Goal: Check status: Check status

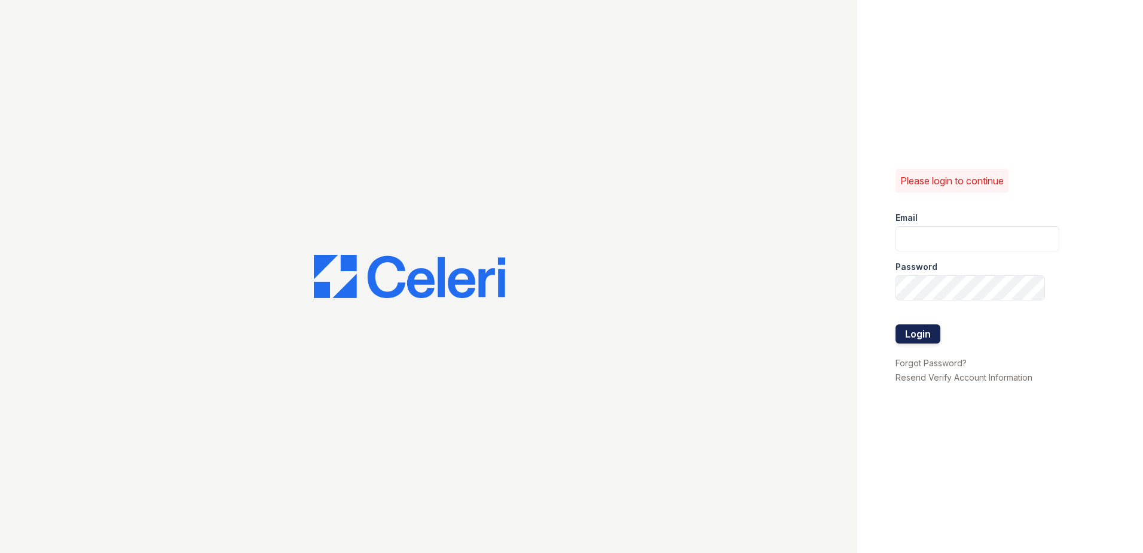
type input "arriveclairemont@trinity-pm.com"
click at [911, 334] on button "Login" at bounding box center [918, 333] width 45 height 19
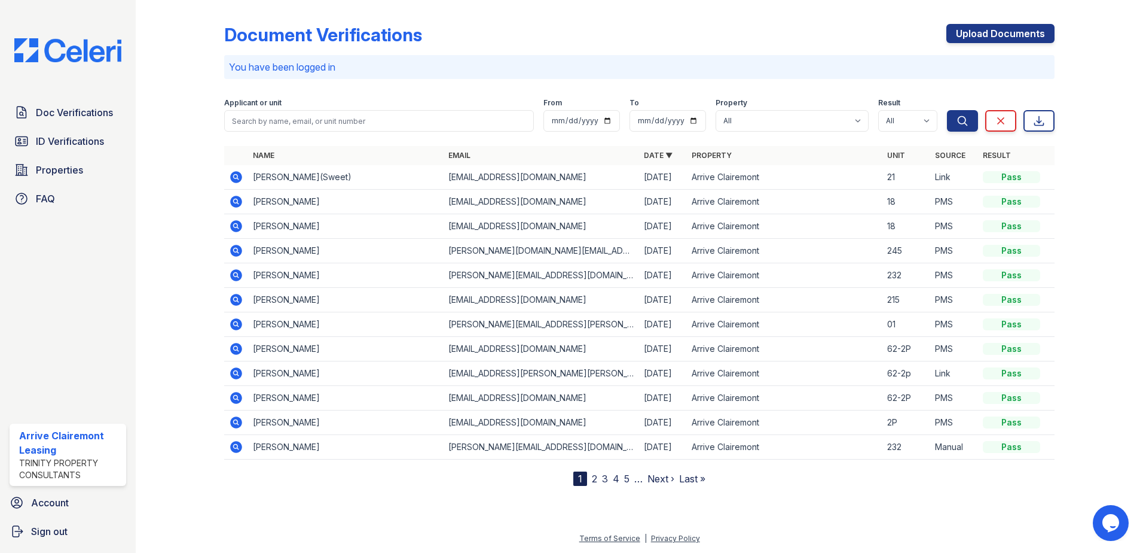
click at [237, 176] on icon at bounding box center [236, 177] width 14 height 14
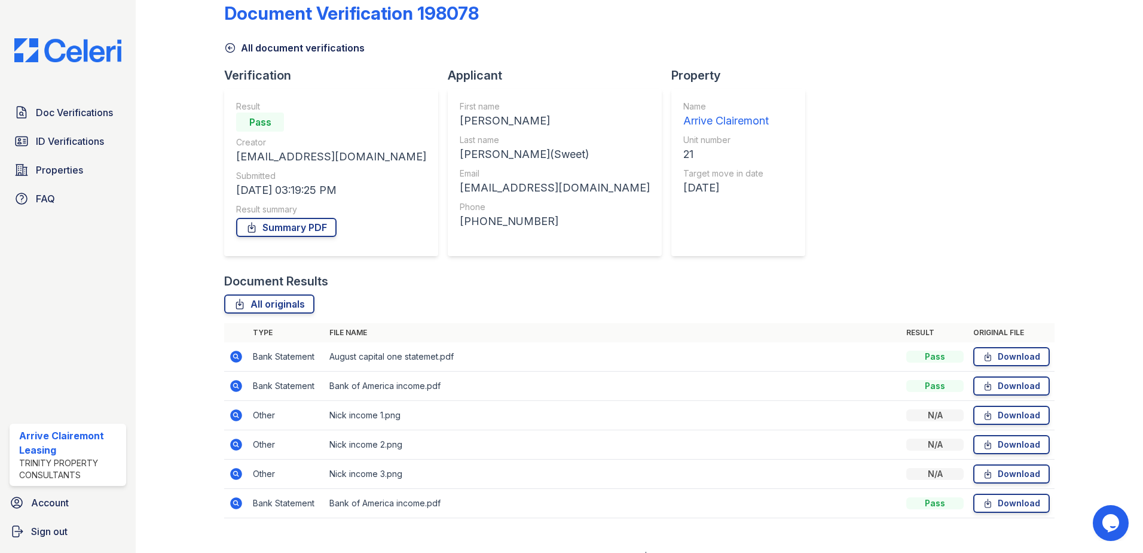
scroll to position [39, 0]
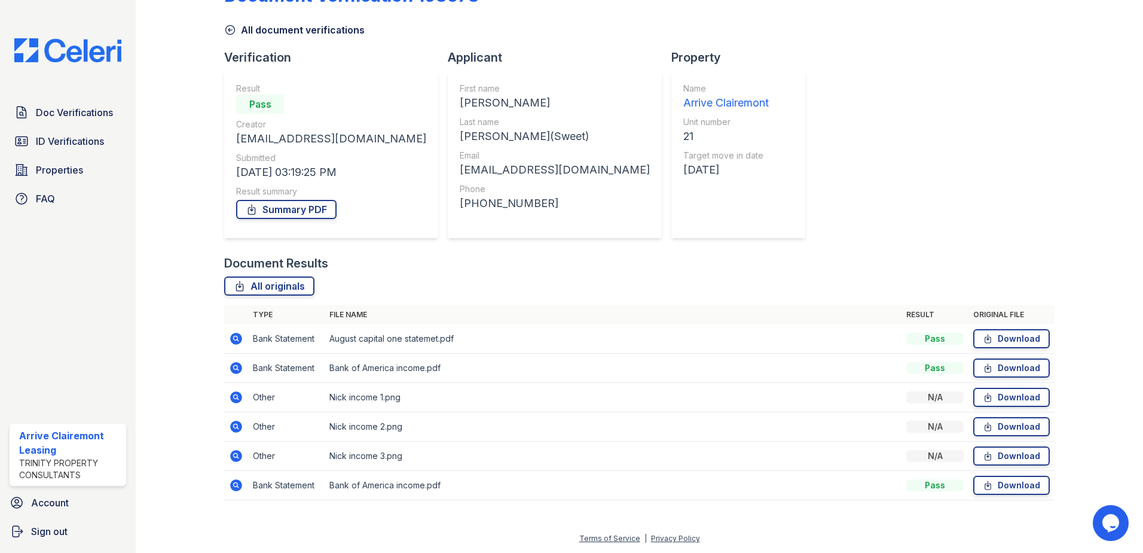
click at [239, 399] on icon at bounding box center [236, 397] width 12 height 12
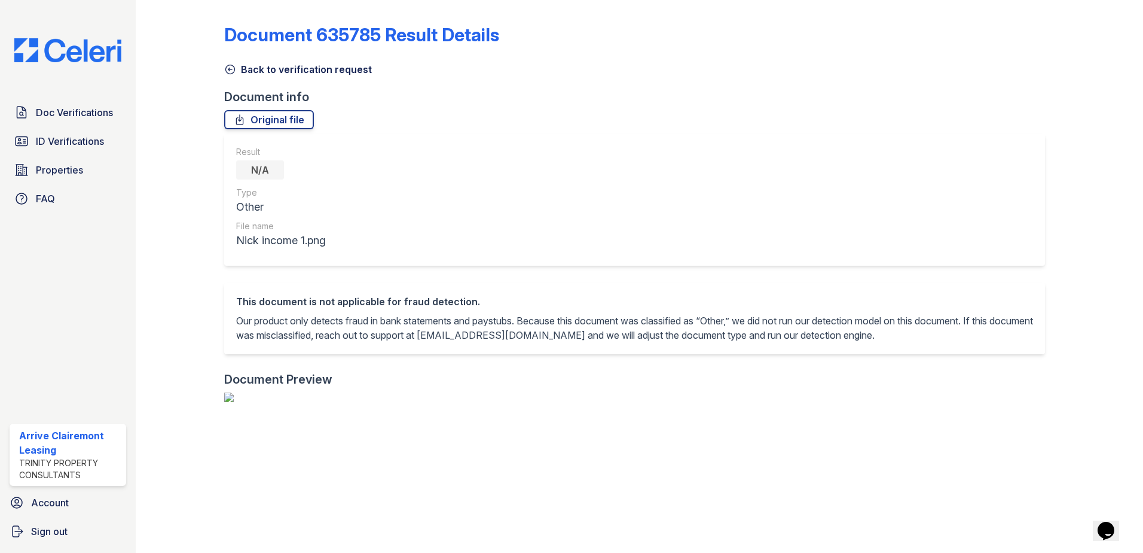
click at [234, 71] on icon at bounding box center [230, 69] width 9 height 9
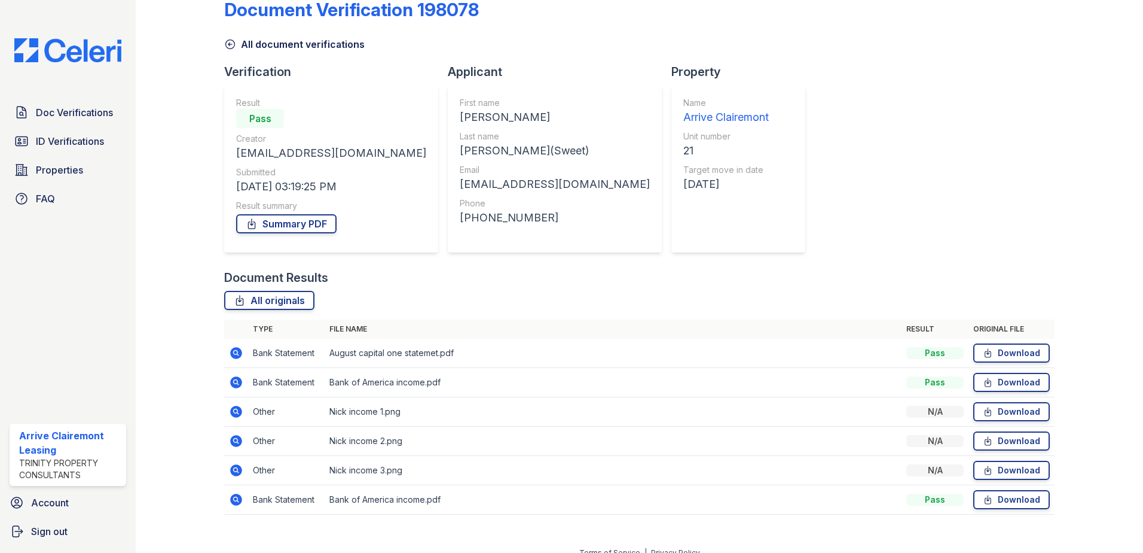
scroll to position [39, 0]
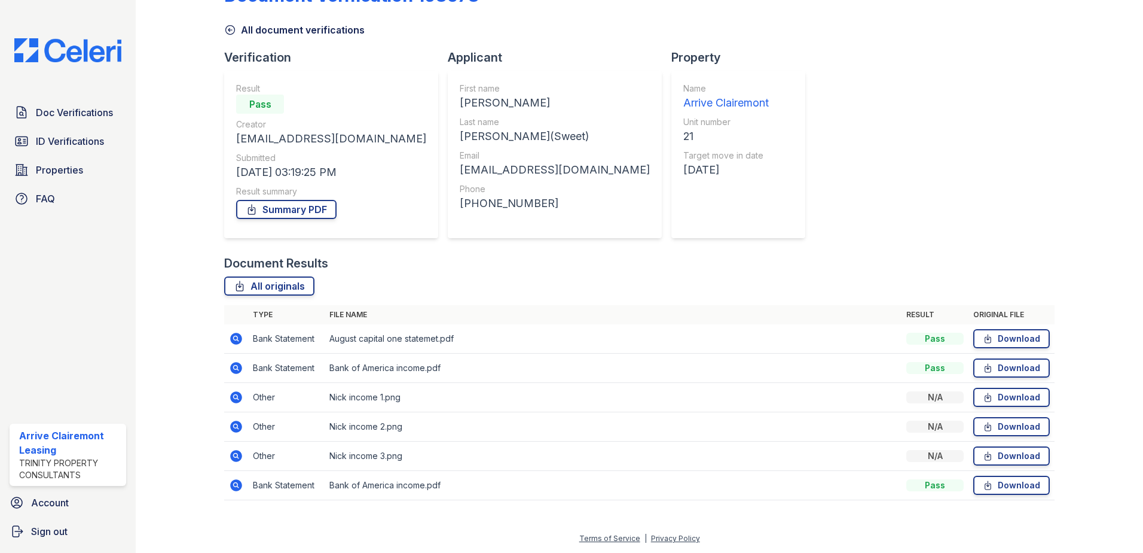
click at [236, 428] on icon at bounding box center [236, 426] width 12 height 12
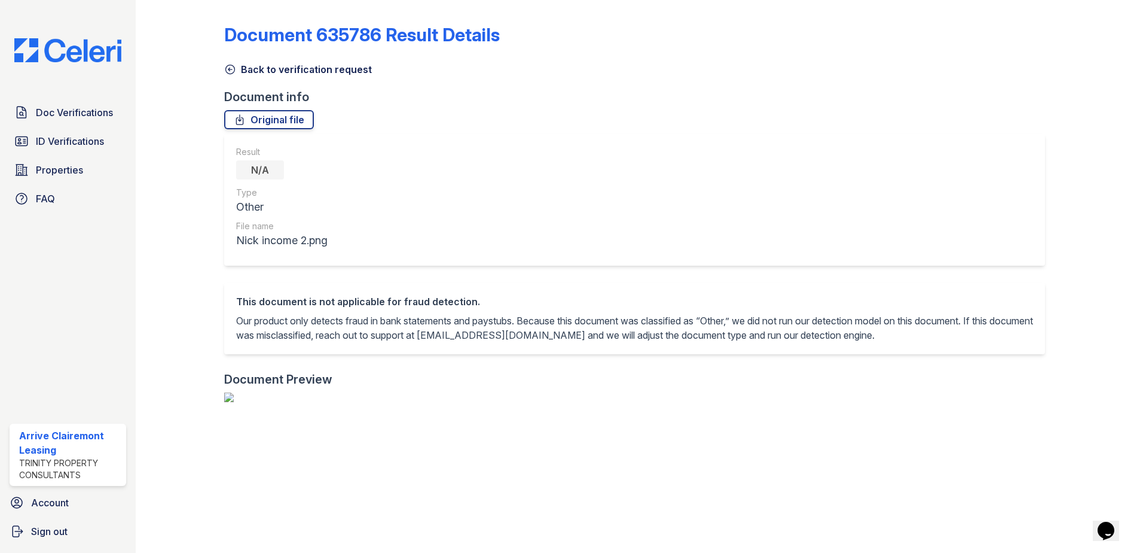
click at [236, 71] on link "Back to verification request" at bounding box center [298, 69] width 148 height 14
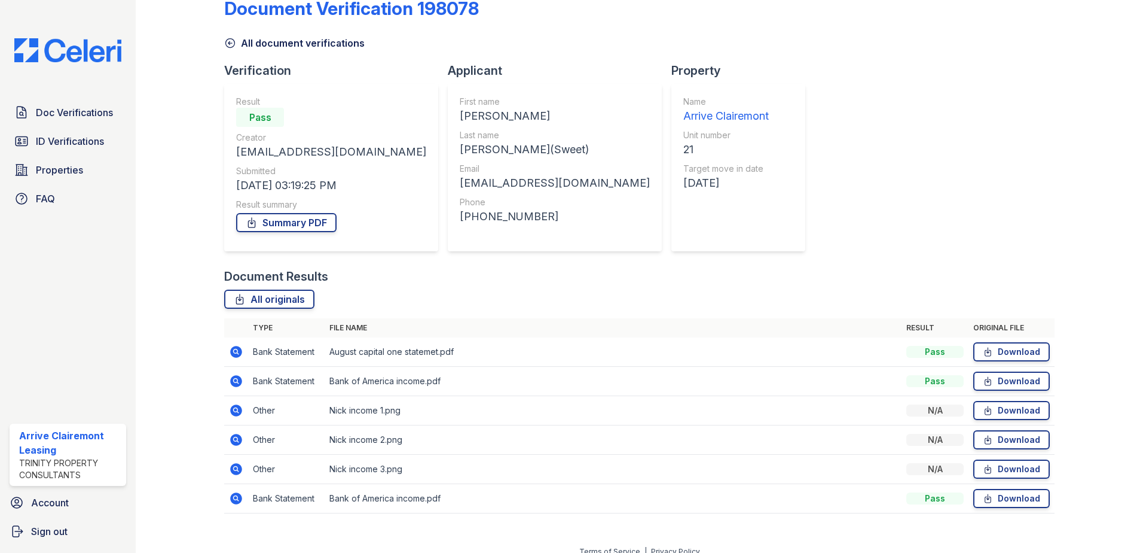
scroll to position [39, 0]
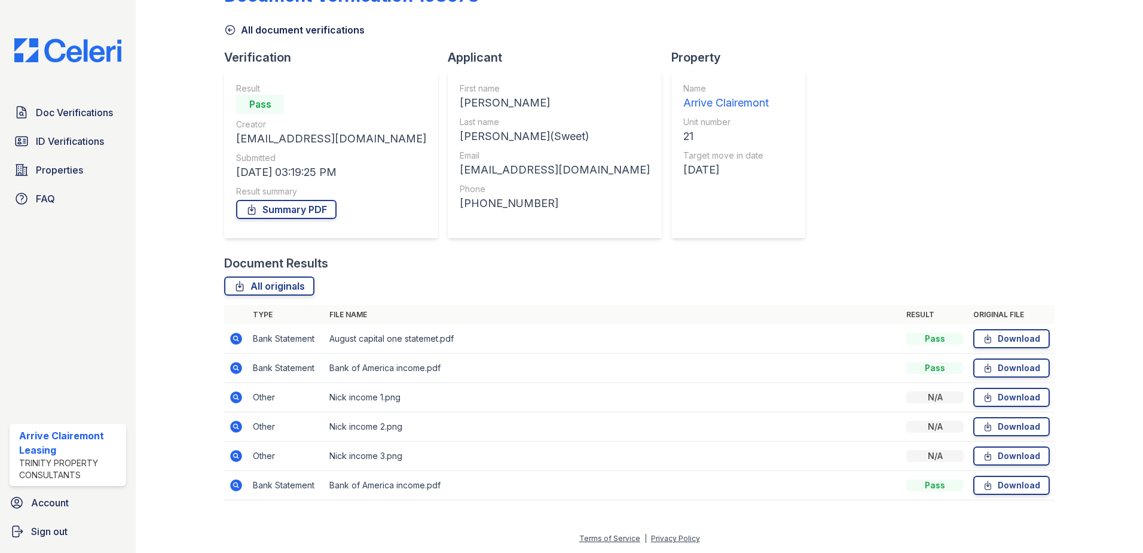
click at [231, 456] on icon at bounding box center [236, 456] width 12 height 12
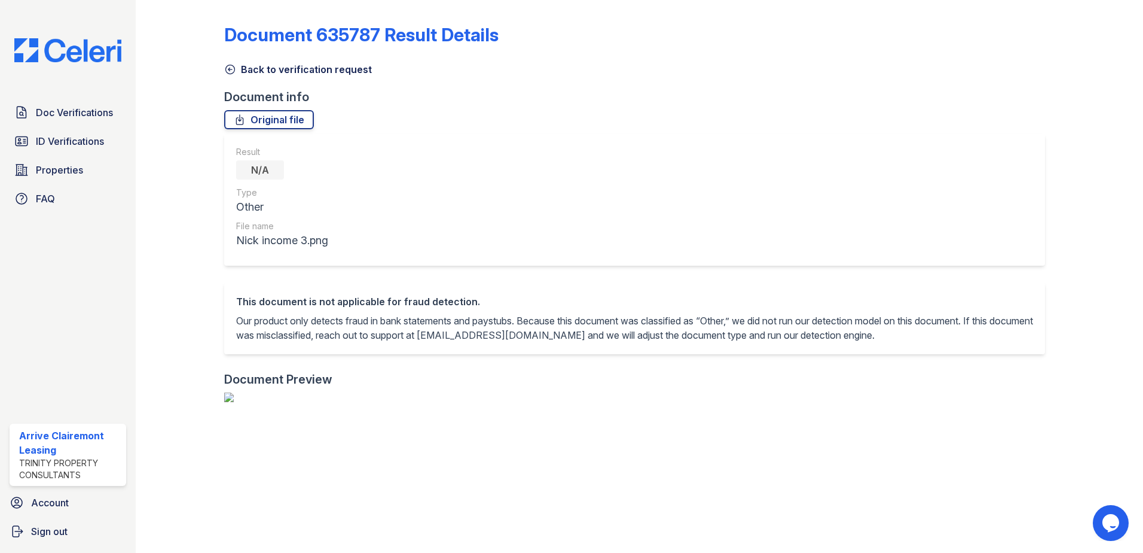
click at [236, 73] on icon at bounding box center [230, 69] width 12 height 12
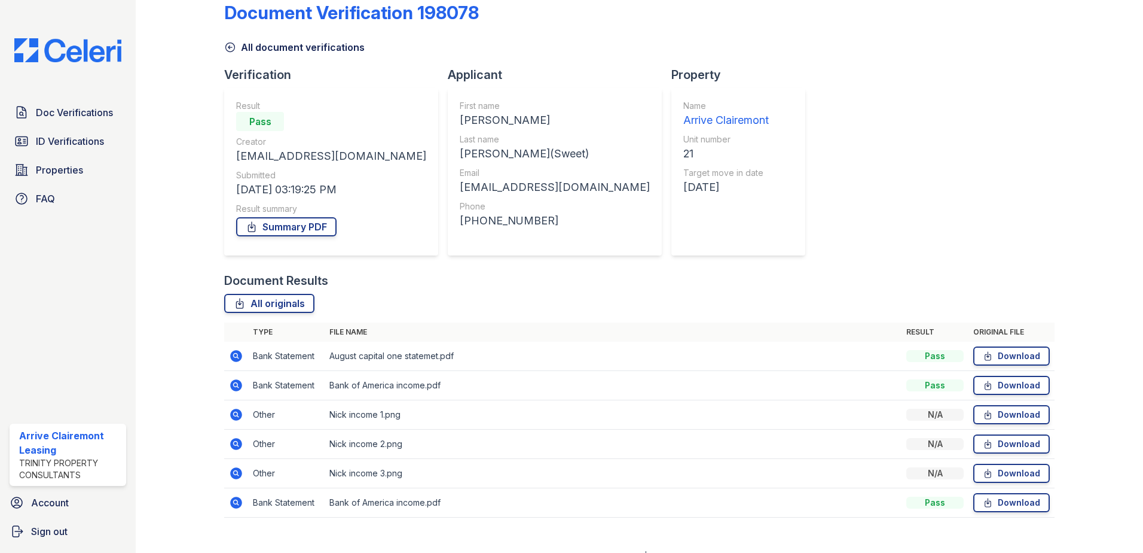
scroll to position [39, 0]
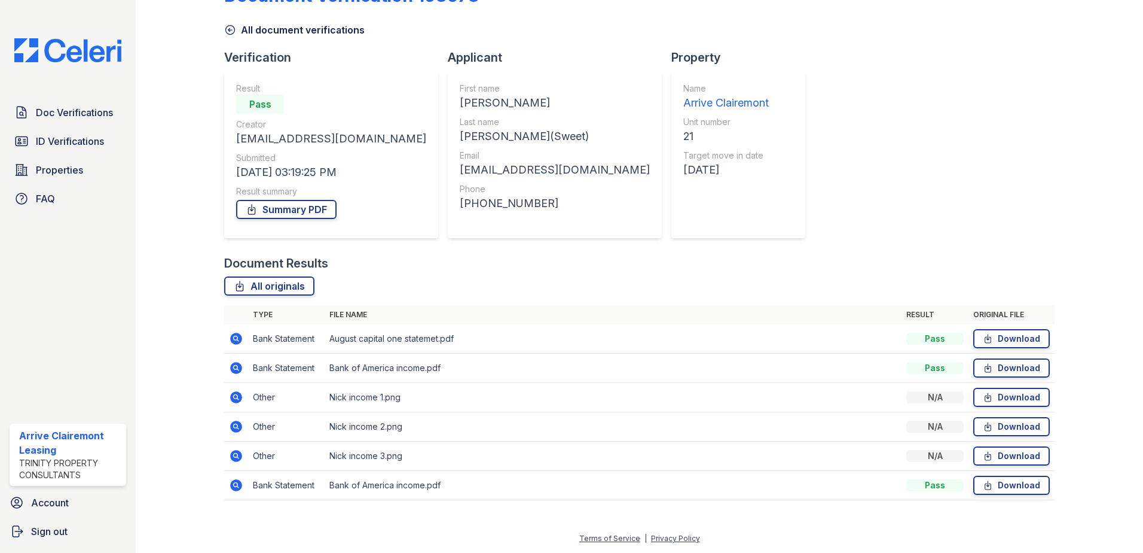
click at [240, 488] on icon at bounding box center [236, 485] width 12 height 12
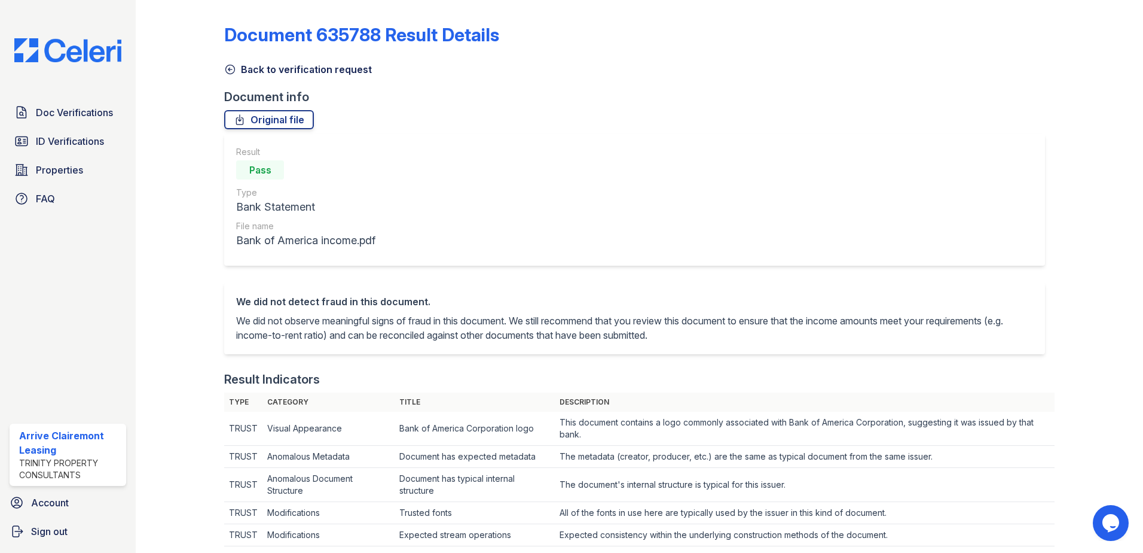
click at [234, 62] on div "Back to verification request" at bounding box center [639, 66] width 831 height 22
click at [230, 70] on icon at bounding box center [230, 69] width 12 height 12
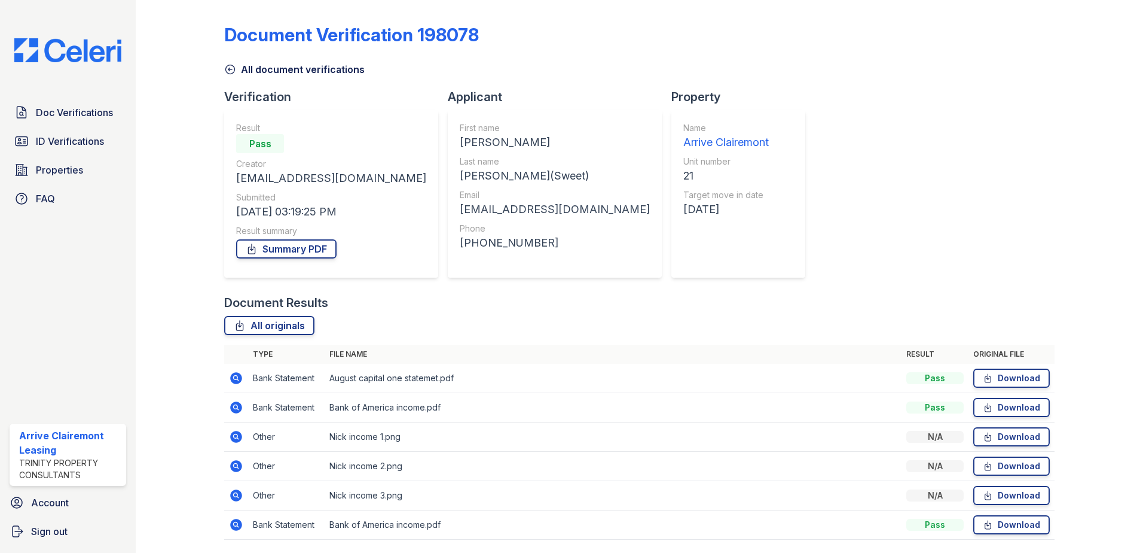
click at [233, 379] on icon at bounding box center [236, 378] width 12 height 12
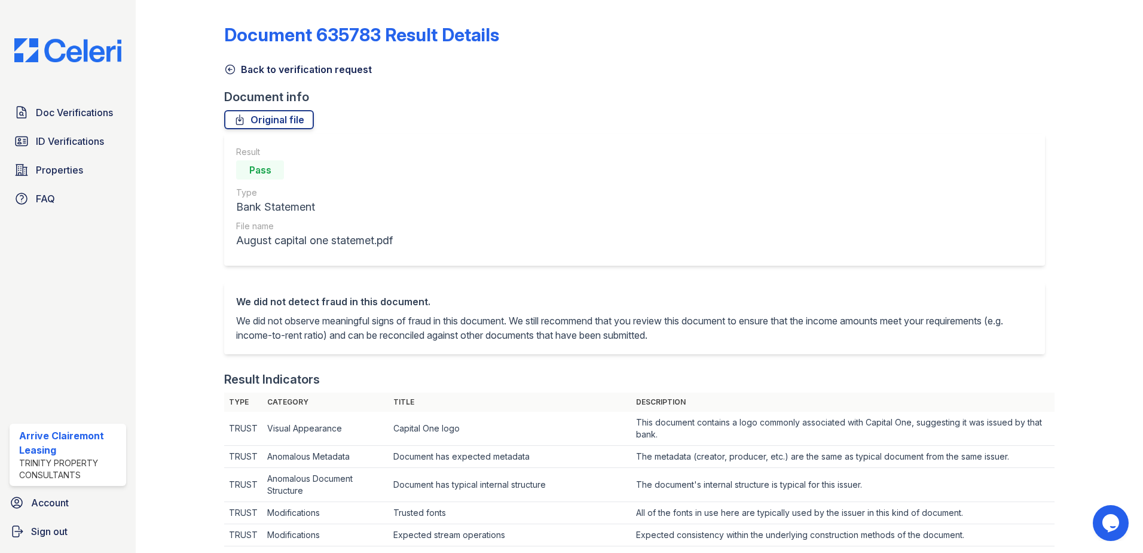
click at [231, 73] on icon at bounding box center [230, 69] width 12 height 12
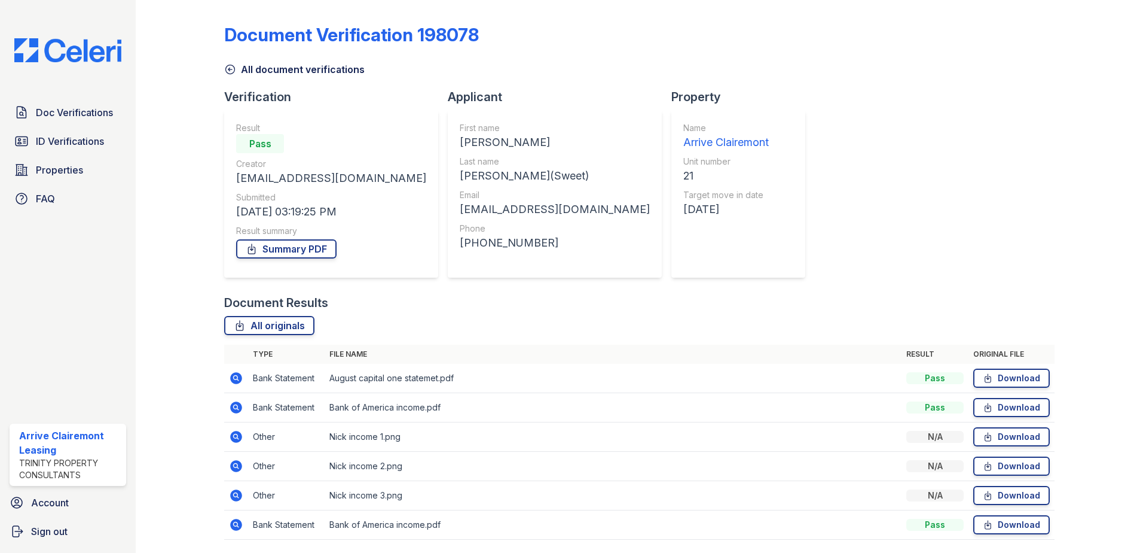
click at [236, 405] on icon at bounding box center [235, 406] width 3 height 3
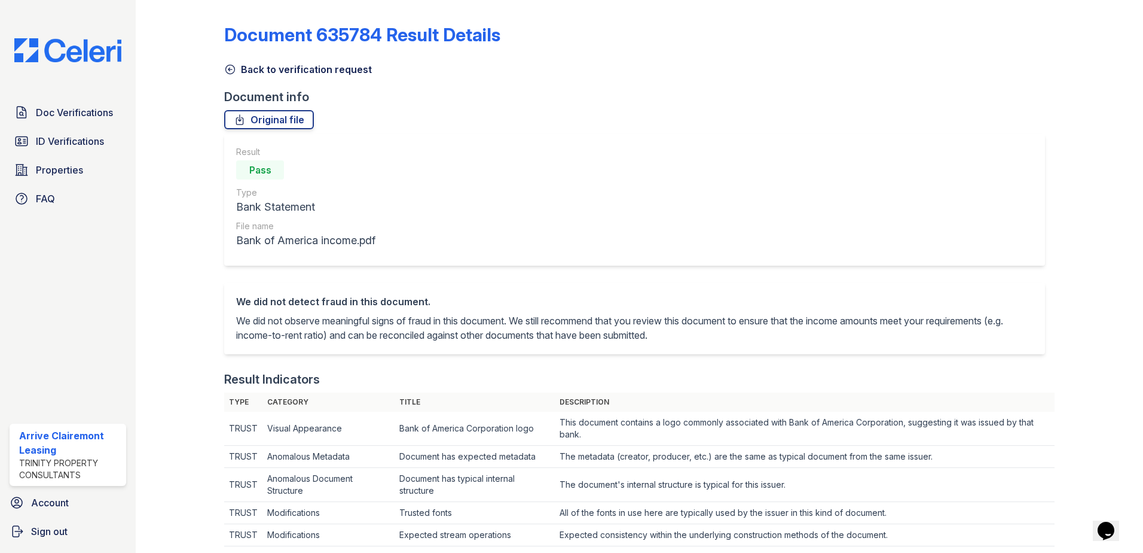
click at [233, 69] on icon at bounding box center [230, 69] width 12 height 12
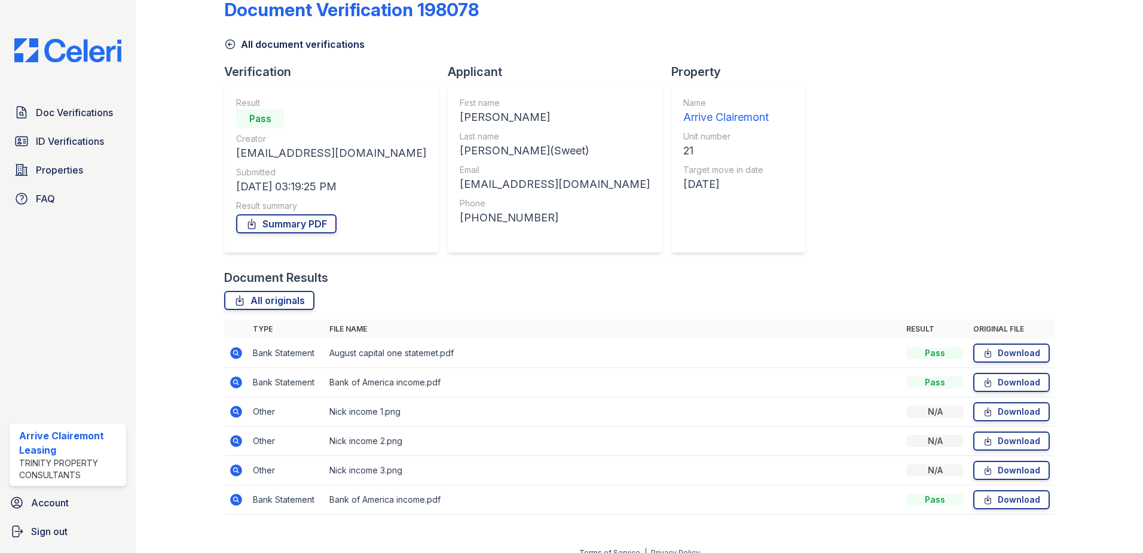
scroll to position [39, 0]
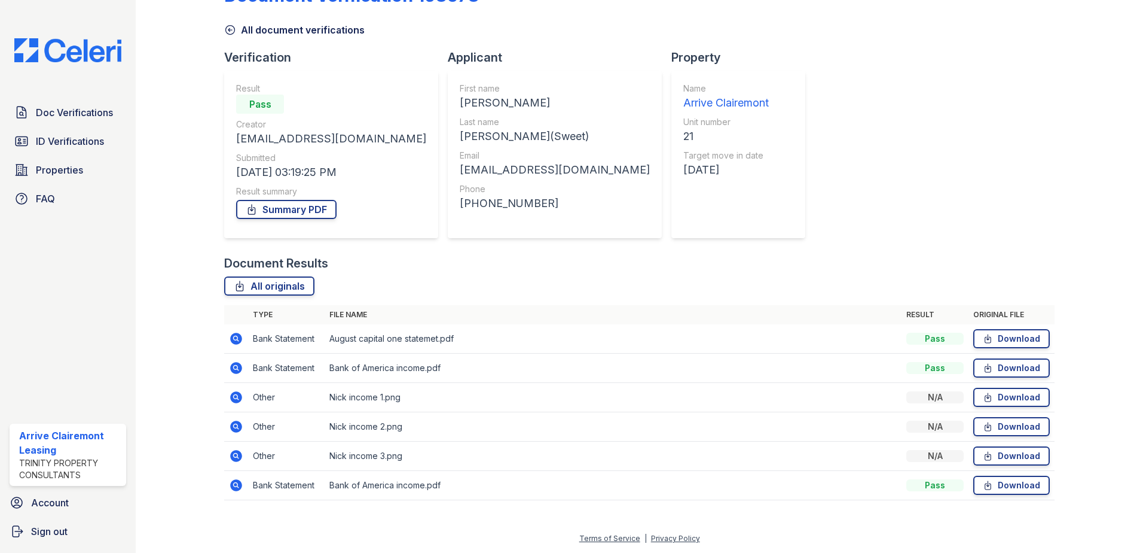
click at [234, 340] on icon at bounding box center [236, 338] width 14 height 14
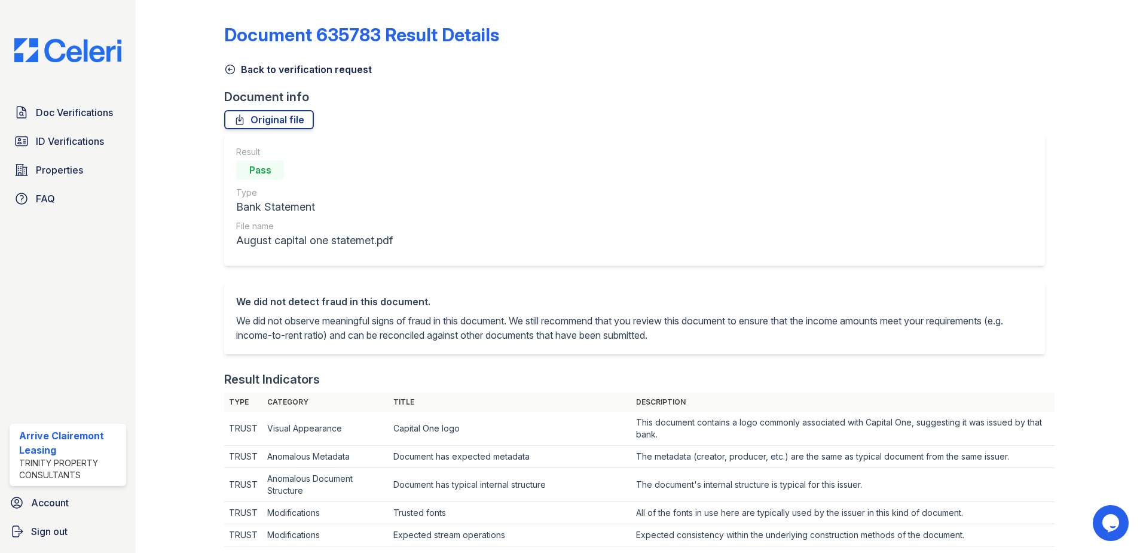
click at [228, 71] on icon at bounding box center [230, 69] width 12 height 12
